Goal: Transaction & Acquisition: Purchase product/service

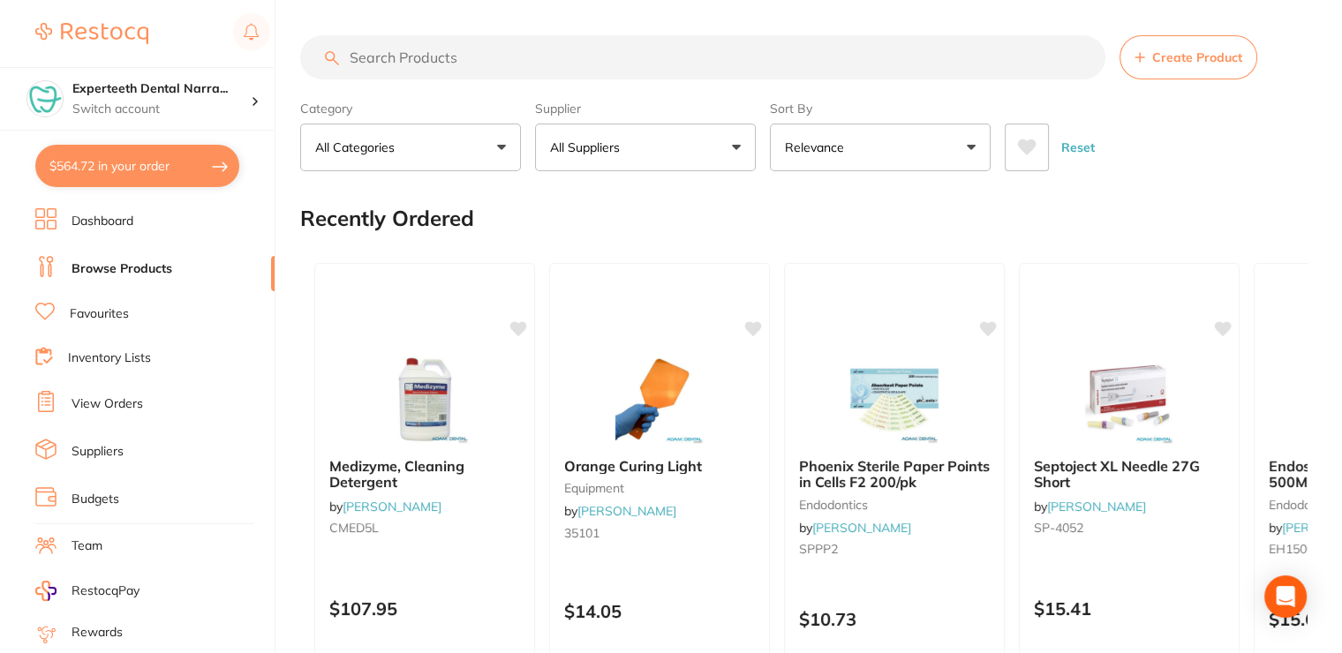
click at [373, 62] on input "search" at bounding box center [702, 57] width 805 height 44
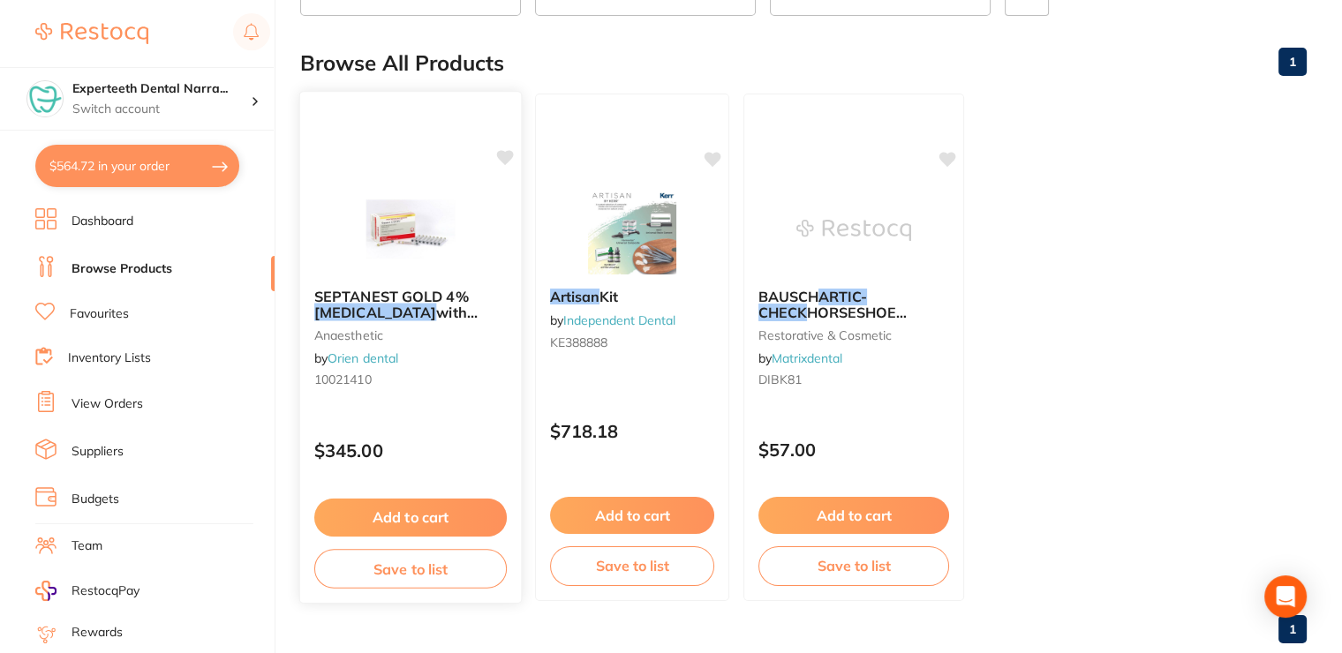
scroll to position [177, 0]
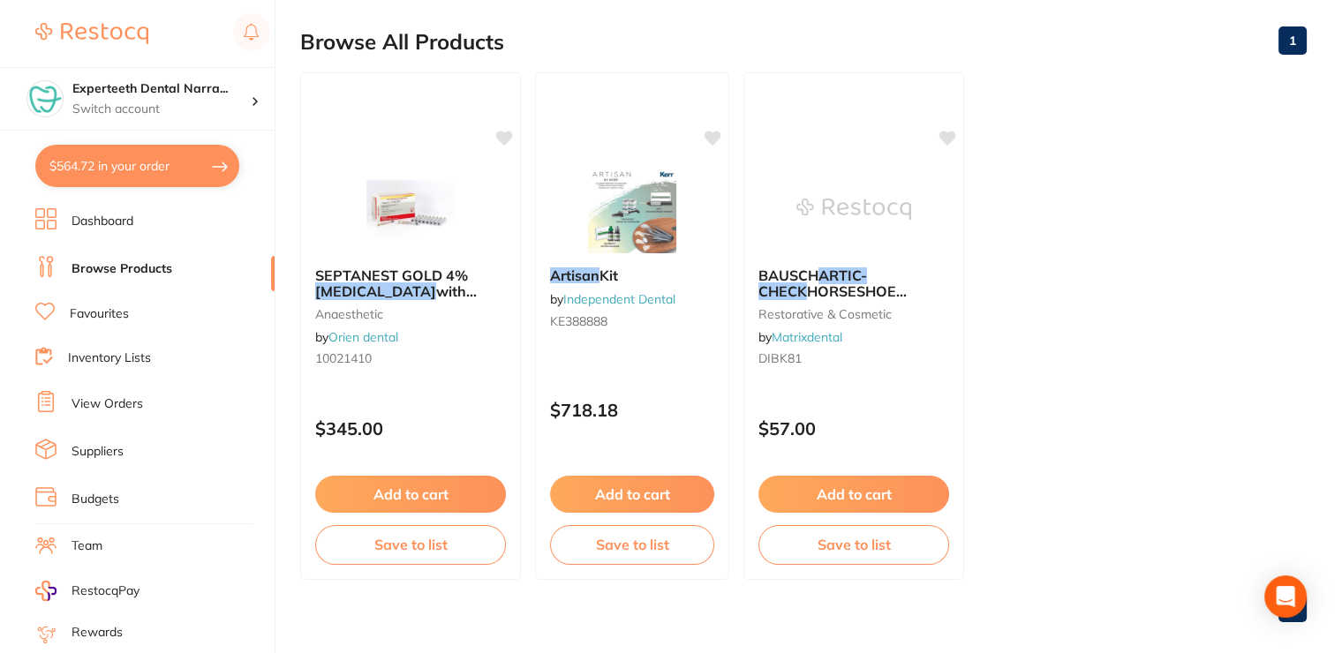
type input "articane"
click at [87, 310] on link "Favourites" at bounding box center [99, 314] width 59 height 18
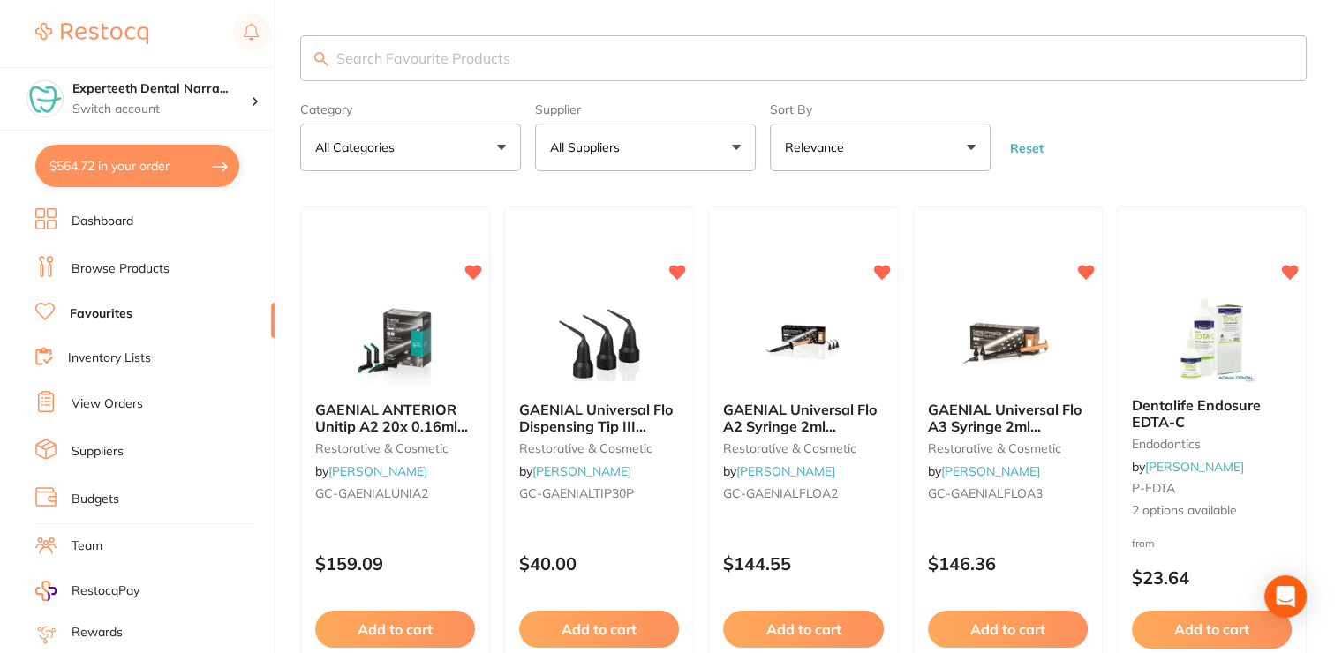
click at [417, 45] on input "search" at bounding box center [803, 58] width 1006 height 46
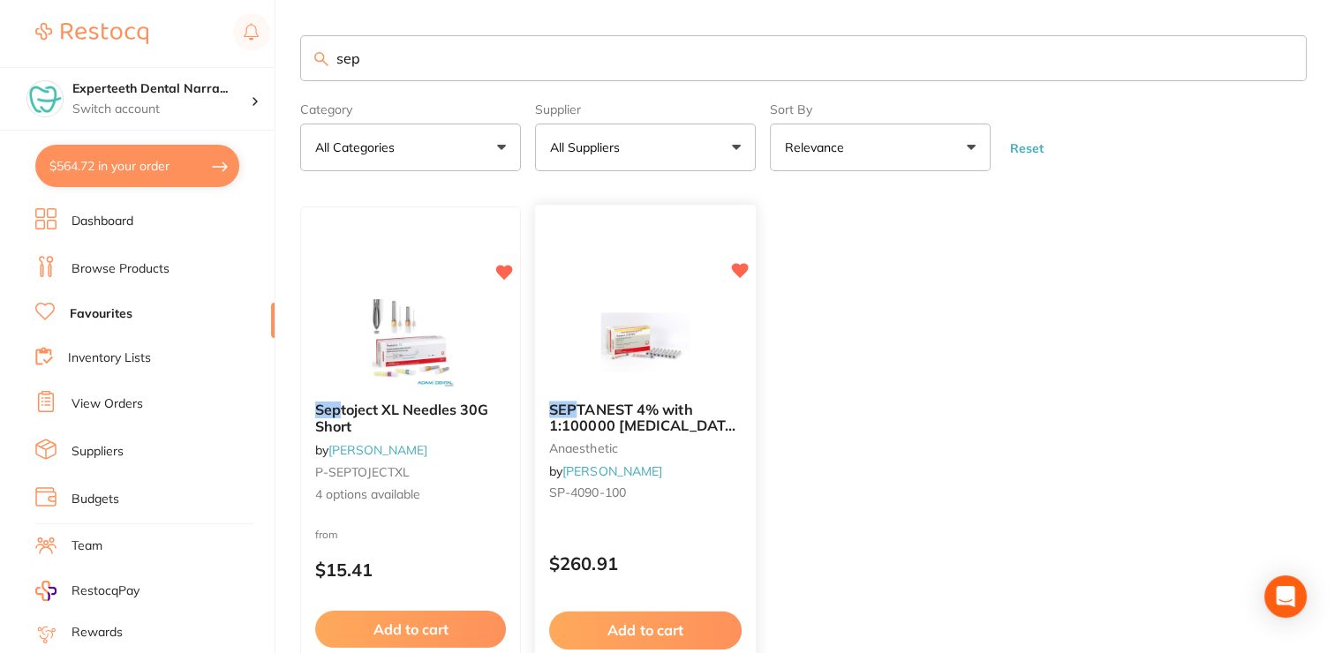
type input "sep"
click at [661, 379] on img at bounding box center [645, 342] width 116 height 89
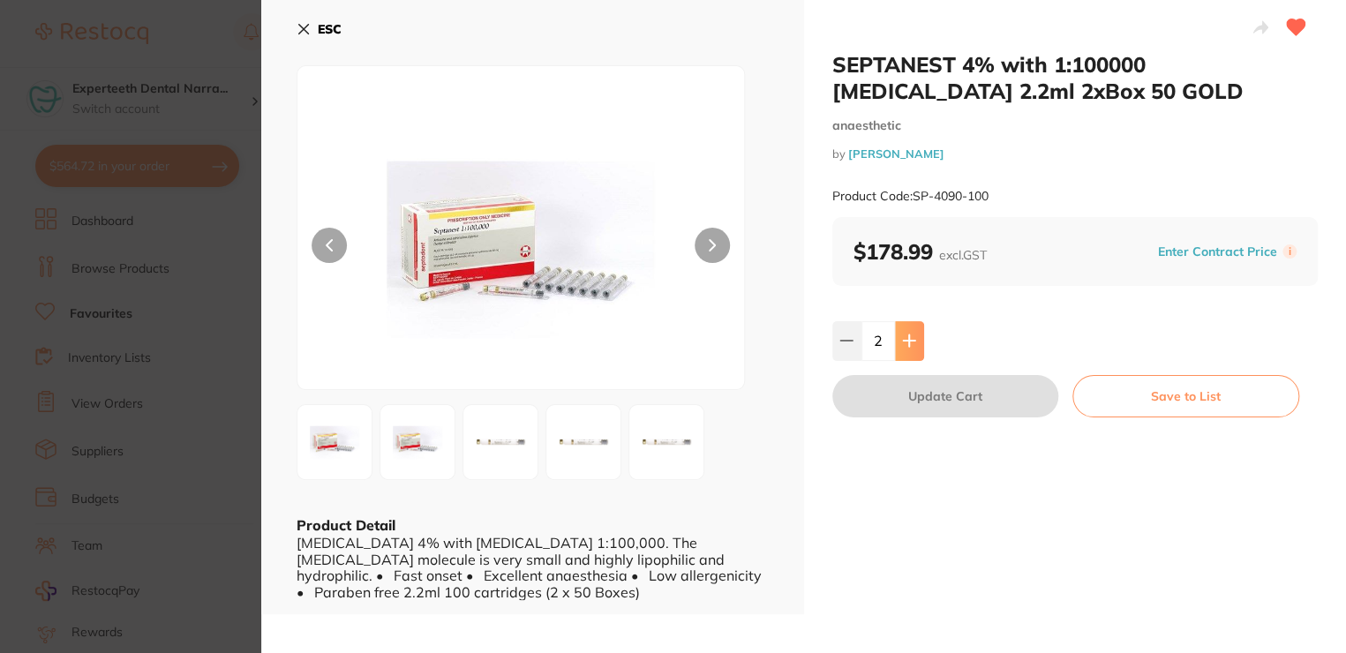
click at [901, 330] on button at bounding box center [909, 340] width 29 height 39
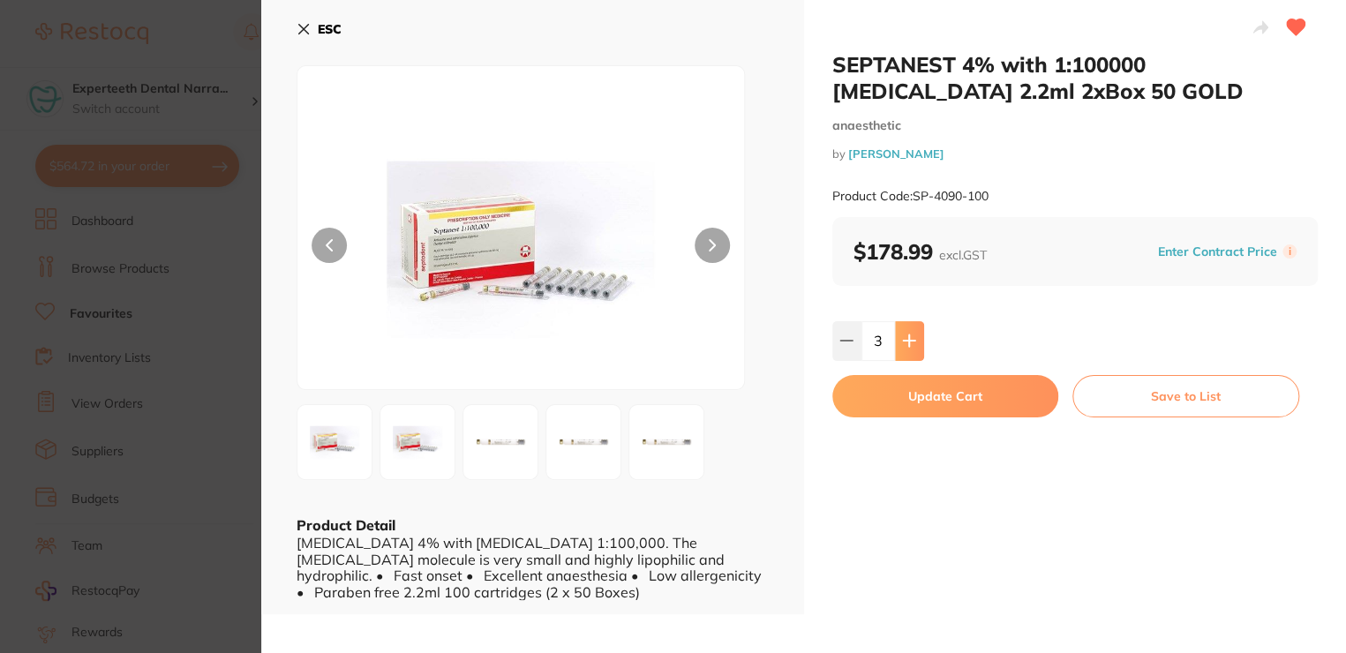
click at [901, 330] on button at bounding box center [909, 340] width 29 height 39
click at [856, 343] on button at bounding box center [846, 340] width 29 height 39
type input "2"
click at [308, 19] on button "ESC" at bounding box center [319, 29] width 45 height 30
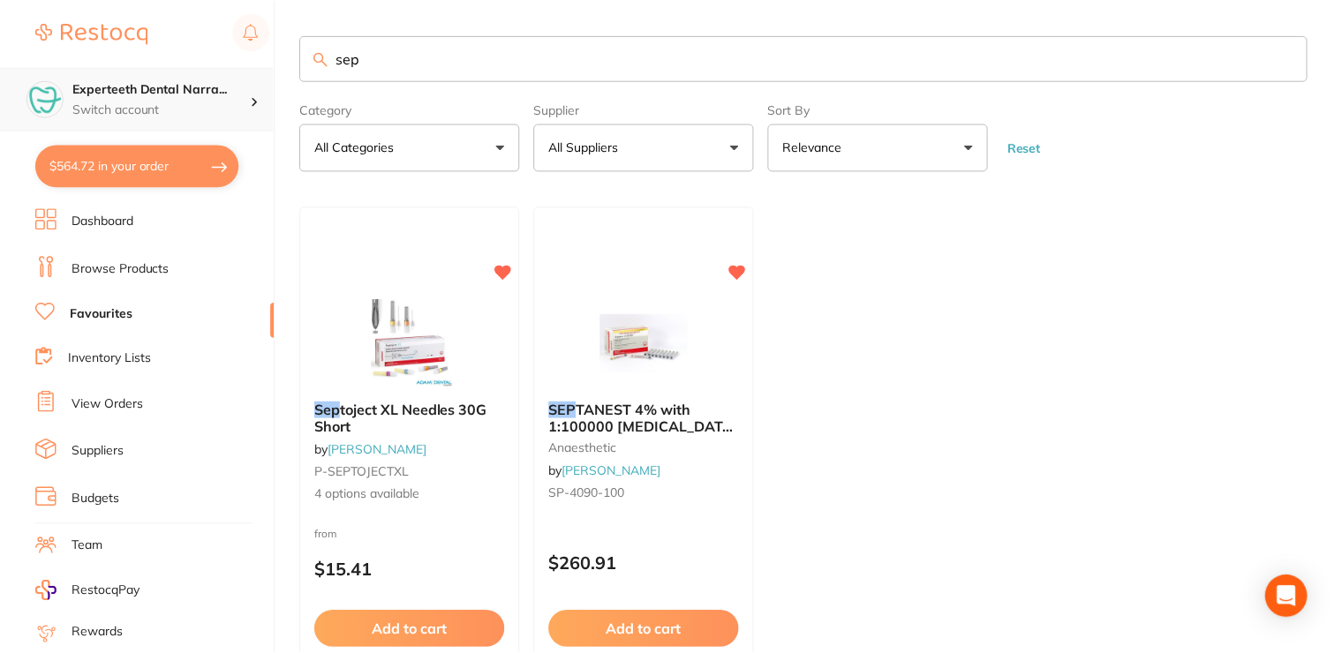
scroll to position [8, 0]
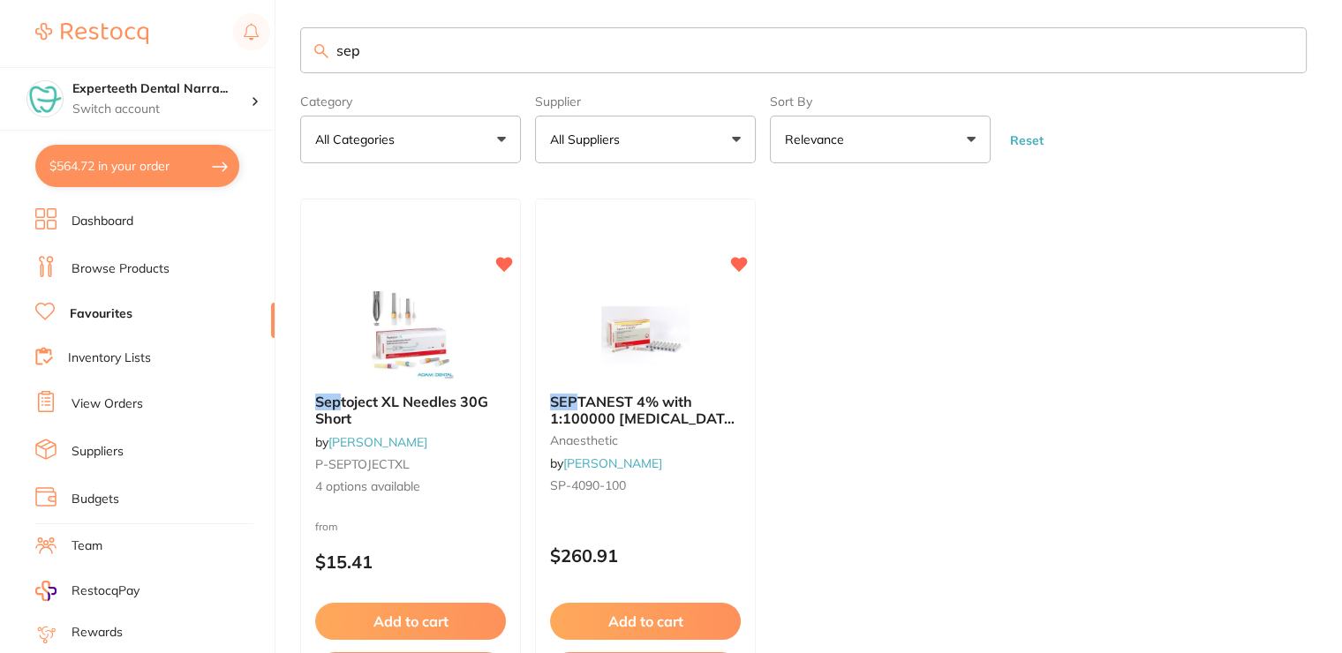
click at [175, 159] on button "$564.72 in your order" at bounding box center [137, 166] width 204 height 42
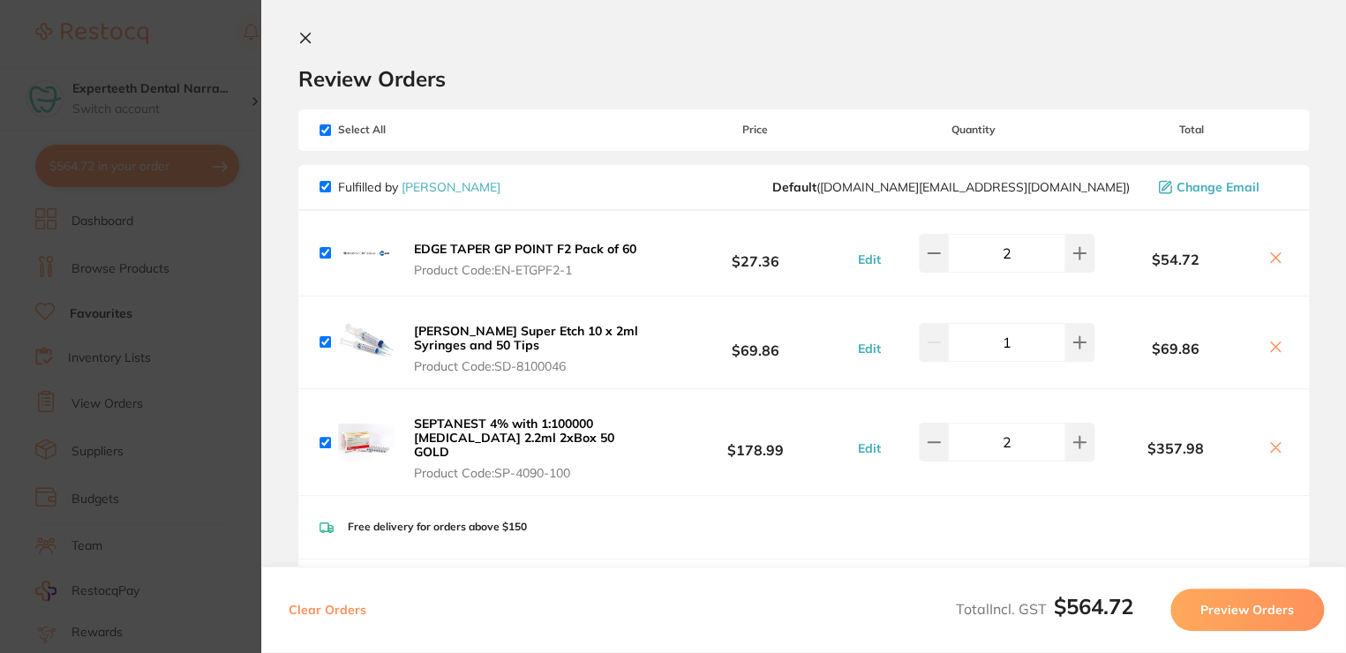
scroll to position [0, 0]
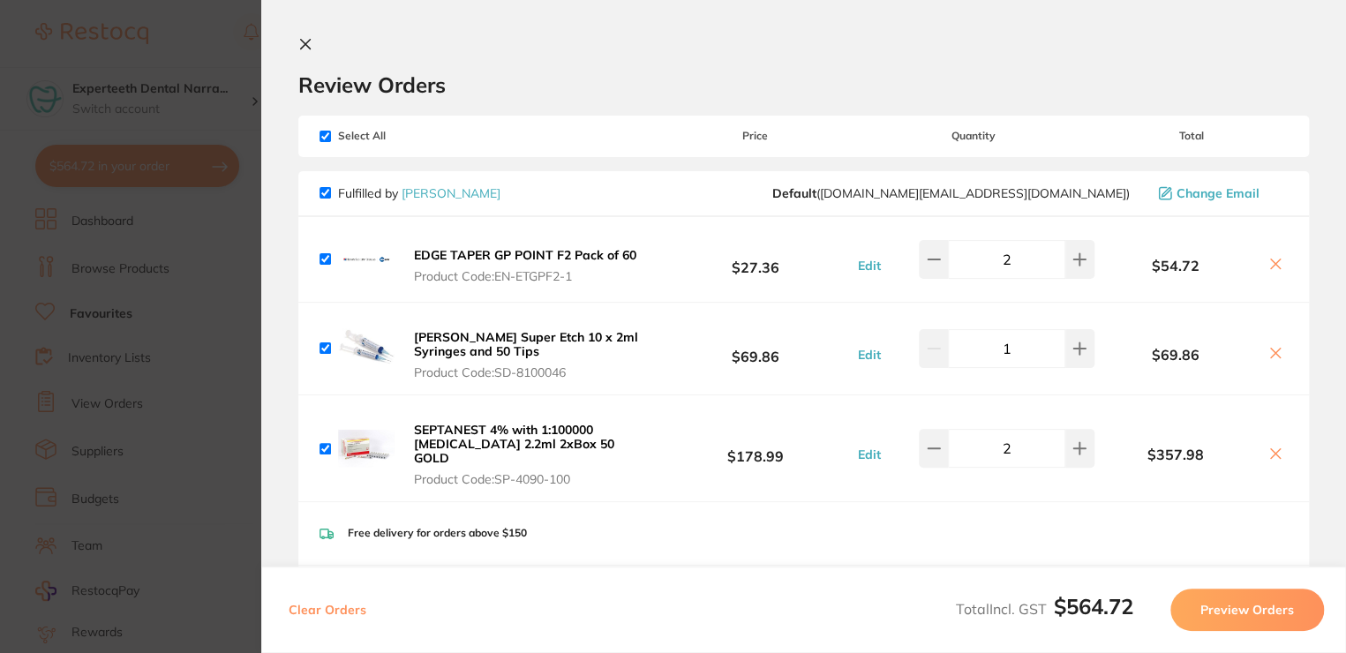
click at [312, 39] on icon at bounding box center [305, 44] width 14 height 14
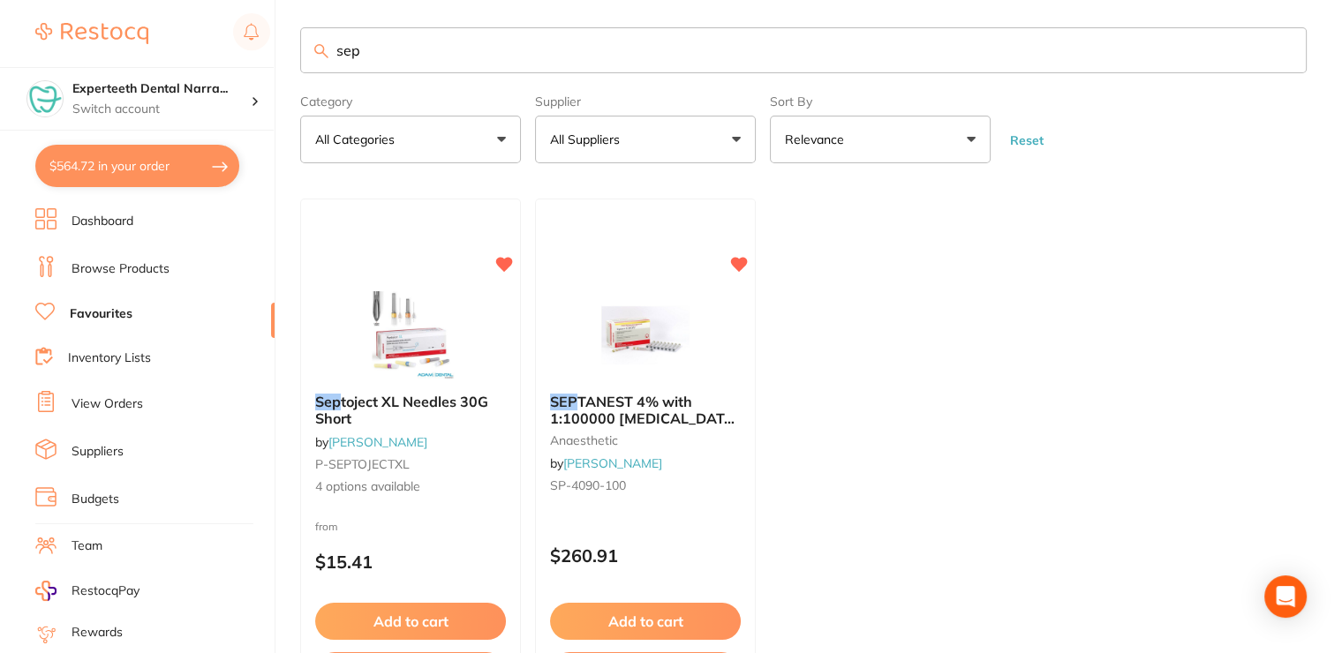
click at [102, 395] on link "View Orders" at bounding box center [108, 404] width 72 height 18
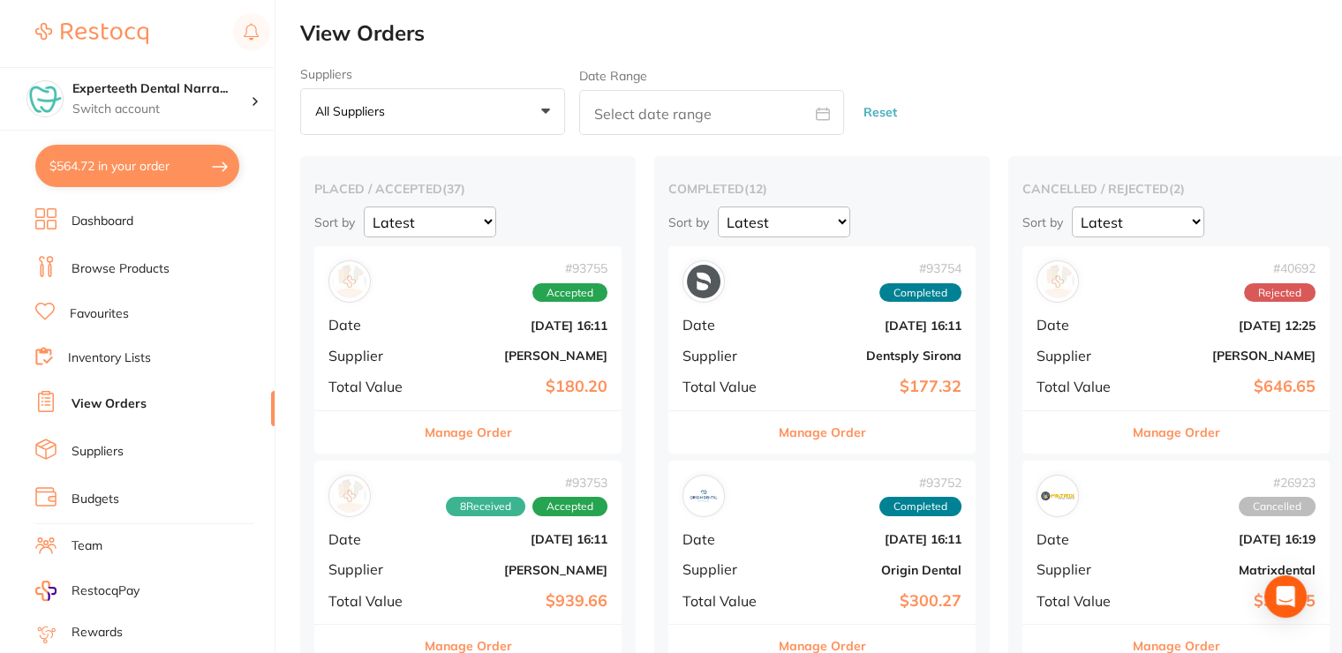
click at [475, 327] on b "[DATE] 16:11" at bounding box center [519, 326] width 177 height 14
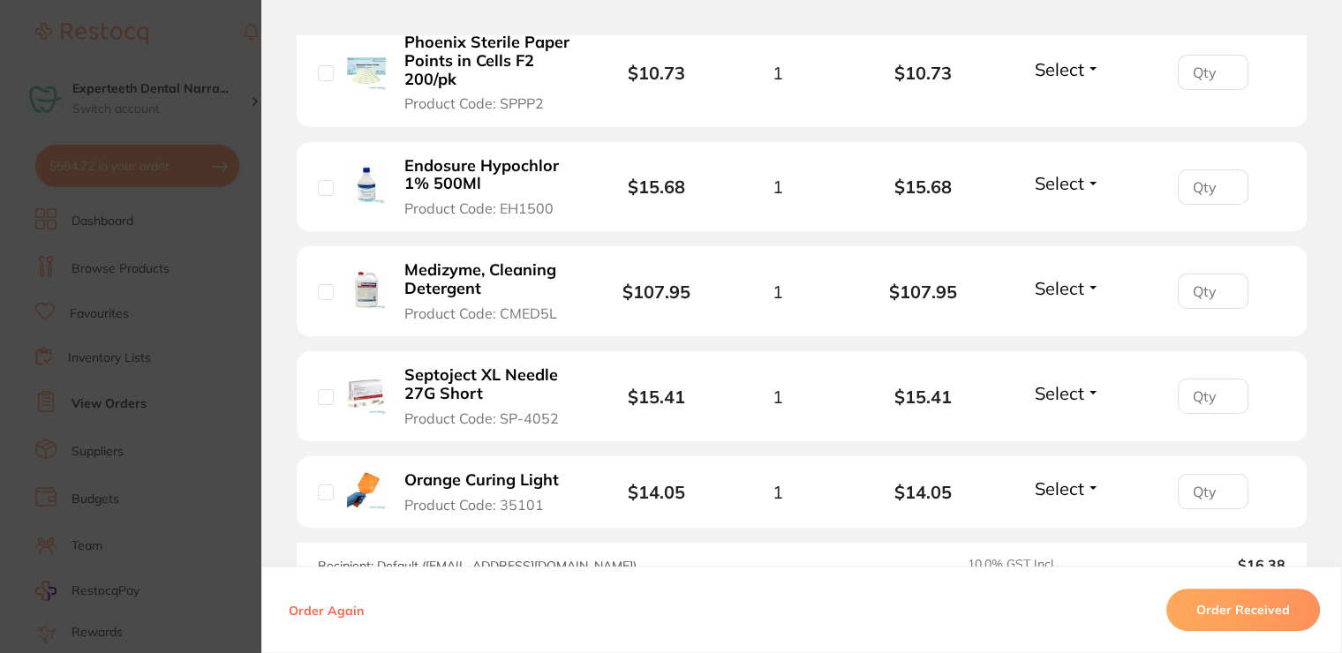
scroll to position [530, 0]
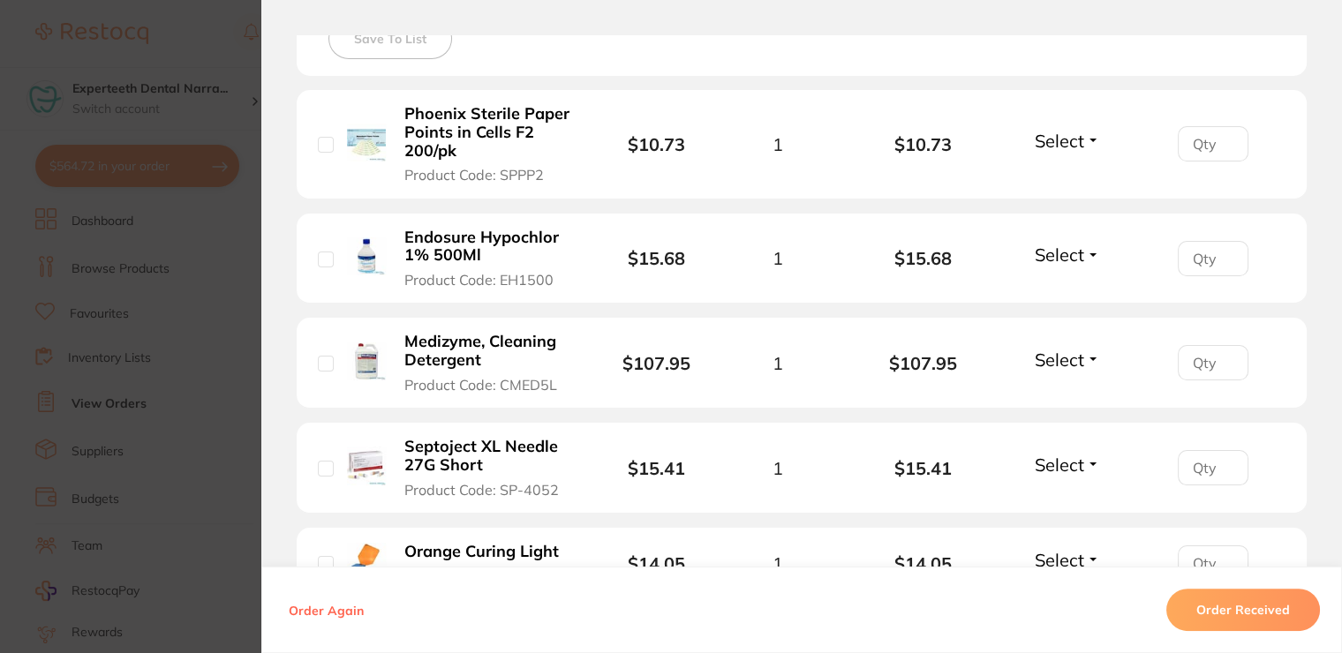
click at [231, 44] on section "Order ID: Restocq- 93755 Order Information Accepted Order Order Date [DATE] 16:…" at bounding box center [671, 326] width 1342 height 653
